Goal: Task Accomplishment & Management: Manage account settings

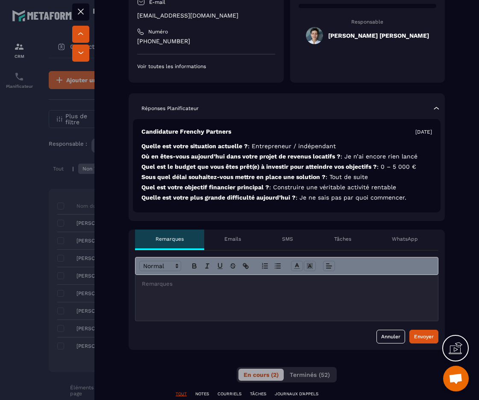
scroll to position [298, 0]
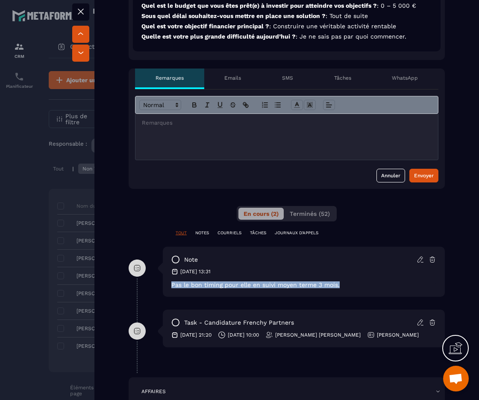
drag, startPoint x: 355, startPoint y: 298, endPoint x: 159, endPoint y: 284, distance: 197.3
click at [159, 284] on div "note [DATE] 13:31 Pas le bon timing pour elle en suivi moyen terme 3 mois." at bounding box center [287, 277] width 317 height 63
copy p "Pas le bon timing pour elle en suivi moyen terme 3 mois."
click at [433, 262] on div "note [DATE] 13:31 Pas le bon timing pour elle en suivi moyen terme 3 mois." at bounding box center [304, 271] width 282 height 50
click at [432, 262] on div "note [DATE] 13:31 Pas le bon timing pour elle en suivi moyen terme 3 mois." at bounding box center [304, 271] width 282 height 50
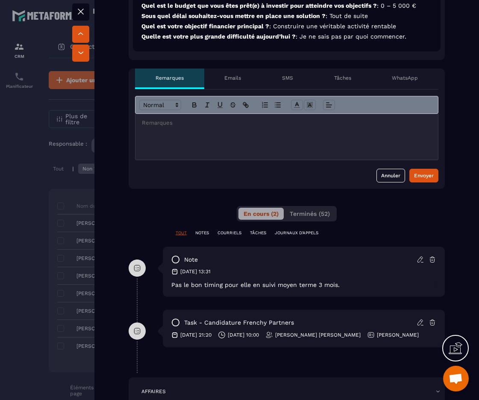
click at [430, 260] on icon at bounding box center [432, 260] width 5 height 6
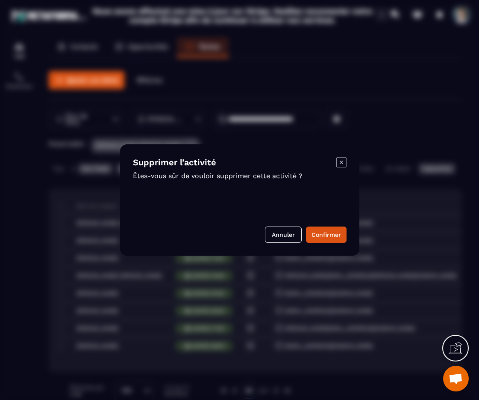
drag, startPoint x: 322, startPoint y: 231, endPoint x: 328, endPoint y: 238, distance: 8.8
click at [322, 231] on button "Confirmer" at bounding box center [326, 234] width 41 height 16
click at [328, 238] on div "Supprimer l’activité Êtes-vous sûr de vouloir supprimer cette activité ? Annuler" at bounding box center [240, 199] width 240 height 111
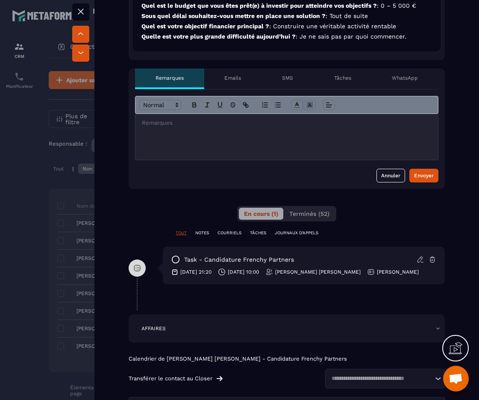
click at [11, 218] on div at bounding box center [239, 200] width 479 height 400
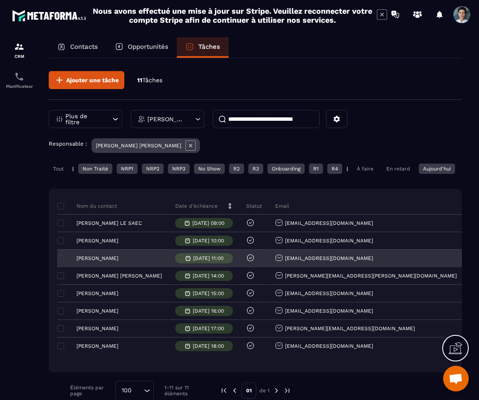
click at [101, 261] on p "[PERSON_NAME]" at bounding box center [98, 258] width 42 height 6
